Goal: Task Accomplishment & Management: Manage account settings

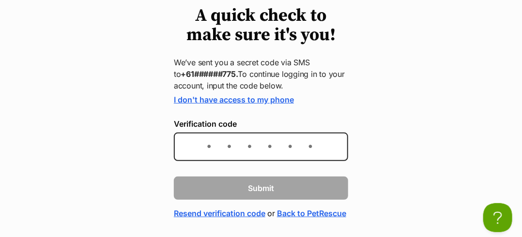
scroll to position [97, 0]
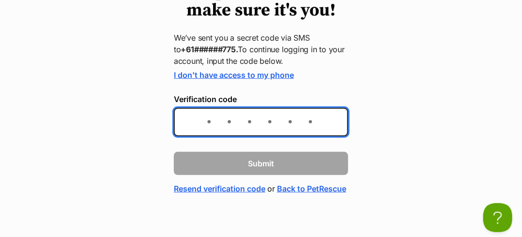
click at [226, 125] on input "Verification code" at bounding box center [261, 122] width 174 height 29
type input "606542"
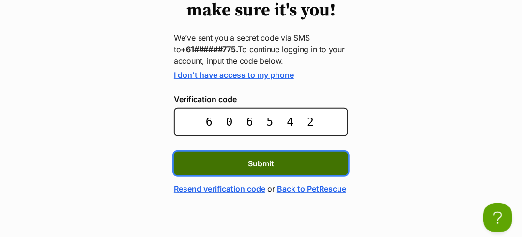
click at [244, 171] on button "Submit" at bounding box center [261, 163] width 174 height 23
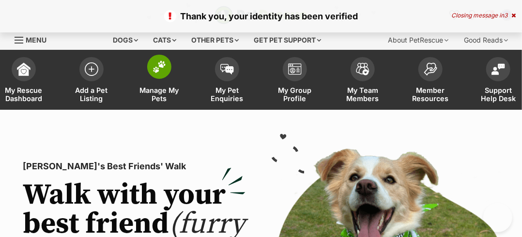
click at [156, 83] on link "Manage My Pets" at bounding box center [159, 81] width 68 height 58
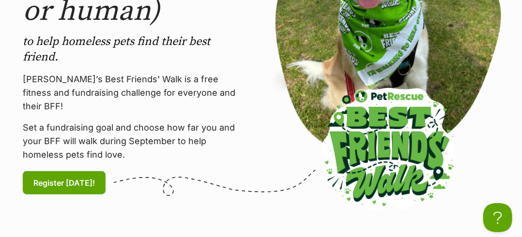
scroll to position [291, 0]
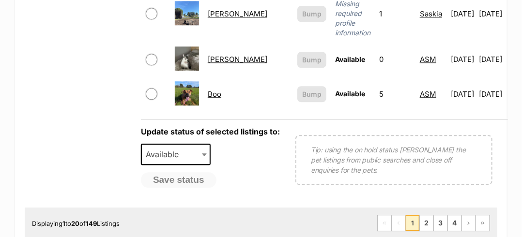
scroll to position [872, 0]
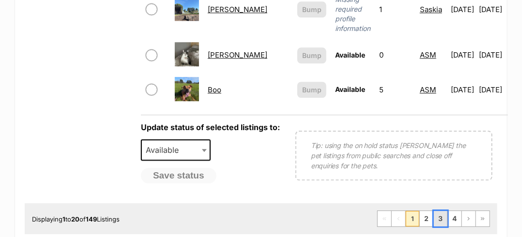
click at [440, 217] on link "3" at bounding box center [441, 218] width 14 height 15
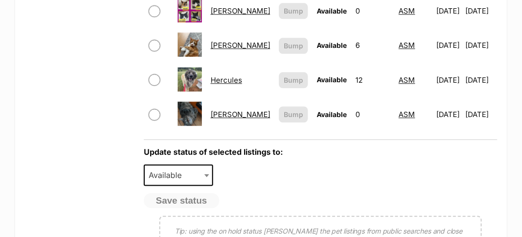
scroll to position [872, 0]
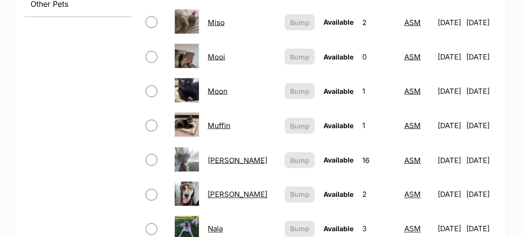
scroll to position [436, 0]
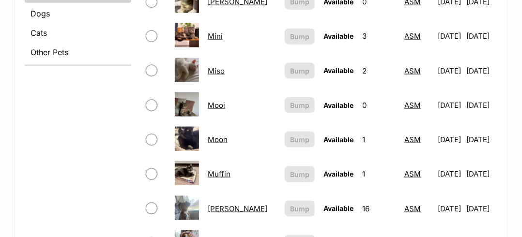
click at [220, 135] on link "Moon" at bounding box center [218, 139] width 20 height 9
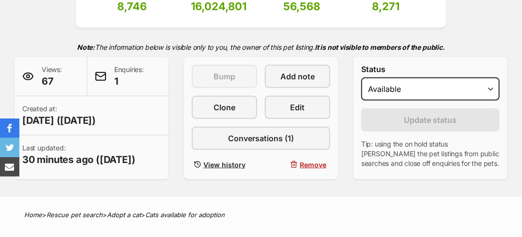
scroll to position [145, 0]
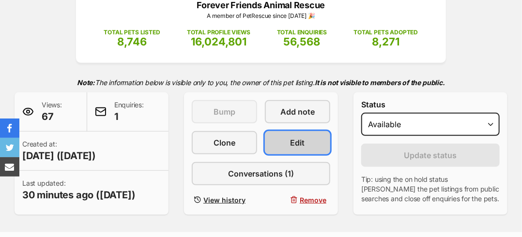
click at [310, 142] on link "Edit" at bounding box center [297, 142] width 65 height 23
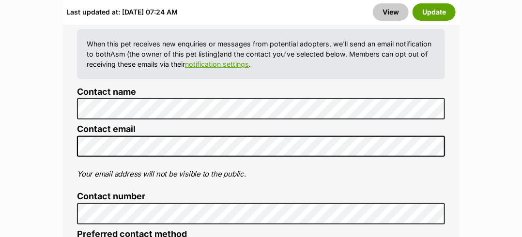
scroll to position [4165, 0]
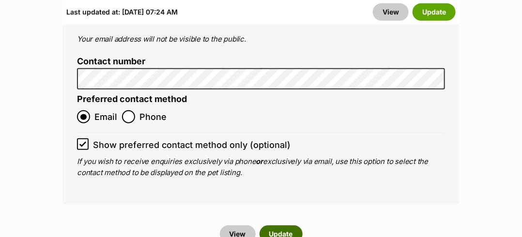
click at [268, 226] on button "Update" at bounding box center [281, 234] width 43 height 17
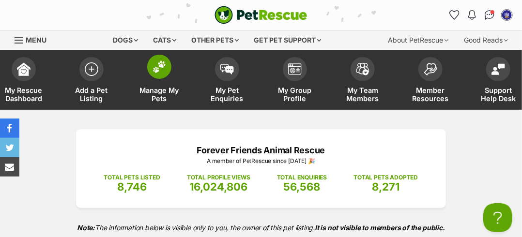
click at [160, 74] on span at bounding box center [159, 67] width 24 height 24
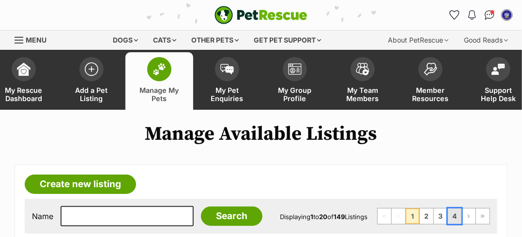
click at [457, 216] on link "4" at bounding box center [455, 216] width 14 height 15
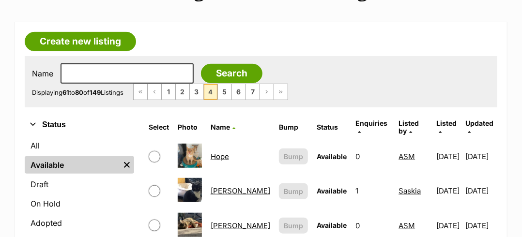
scroll to position [145, 0]
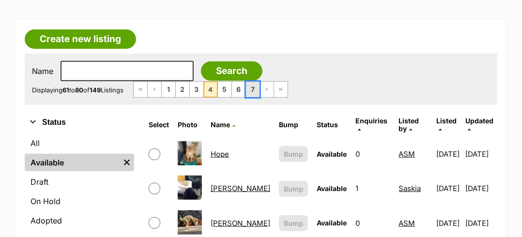
click at [260, 95] on link "7" at bounding box center [253, 89] width 14 height 15
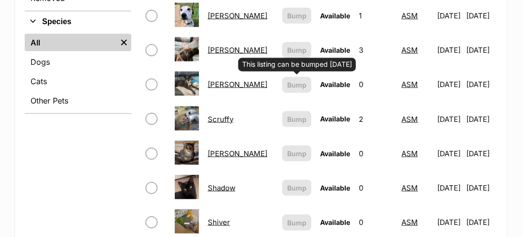
scroll to position [436, 0]
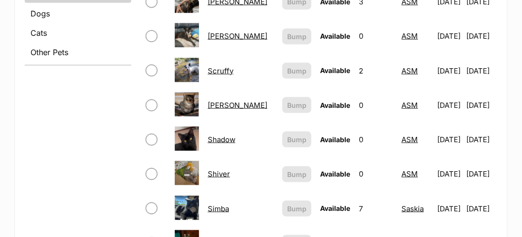
click at [223, 135] on link "Shadow" at bounding box center [222, 139] width 28 height 9
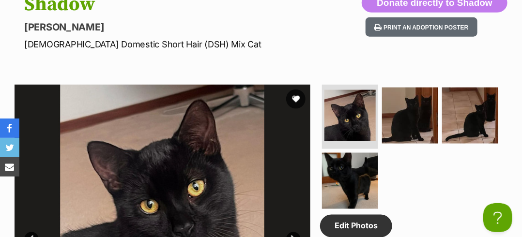
scroll to position [242, 0]
